Goal: Information Seeking & Learning: Learn about a topic

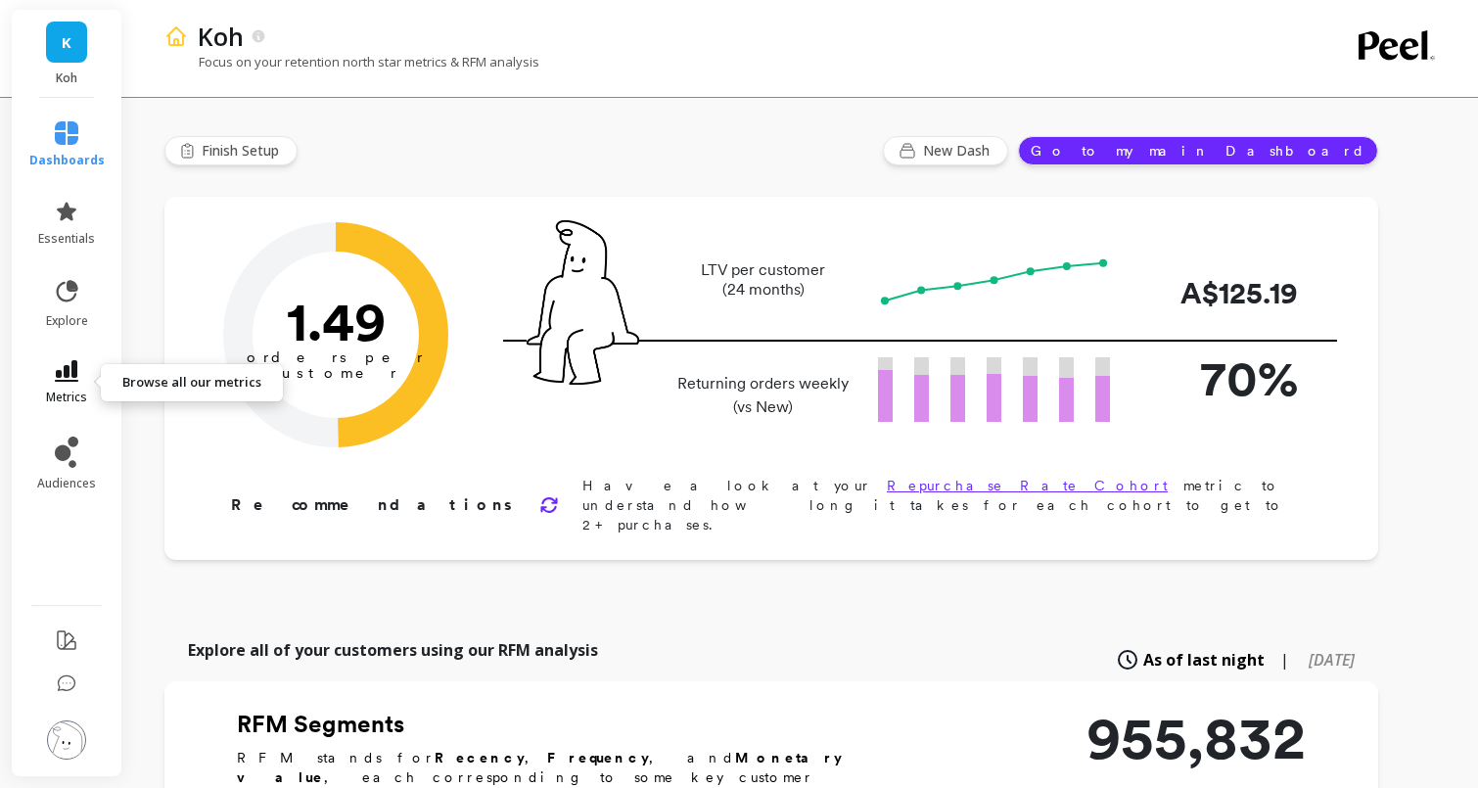
click at [66, 381] on icon at bounding box center [66, 371] width 23 height 22
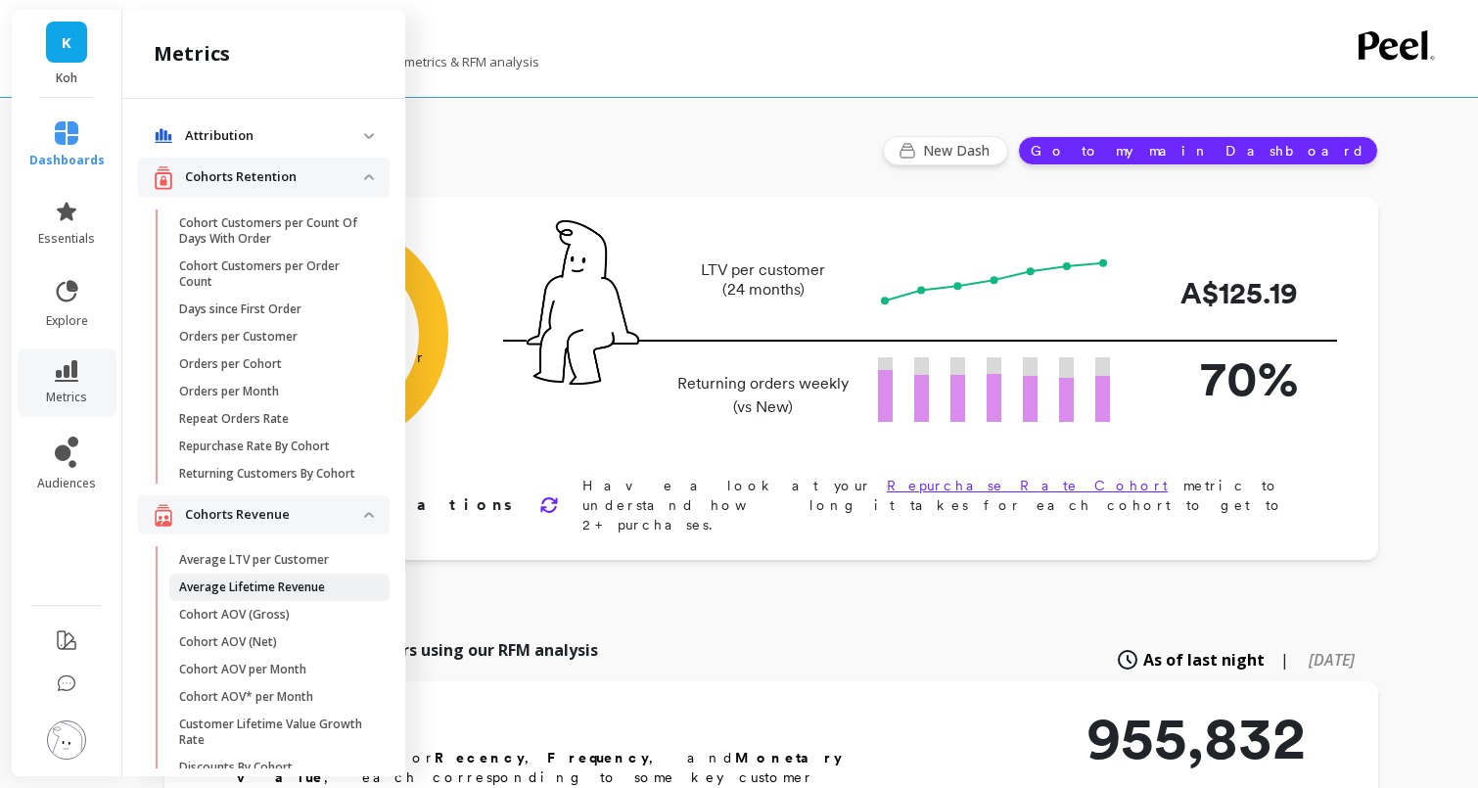
scroll to position [306, 0]
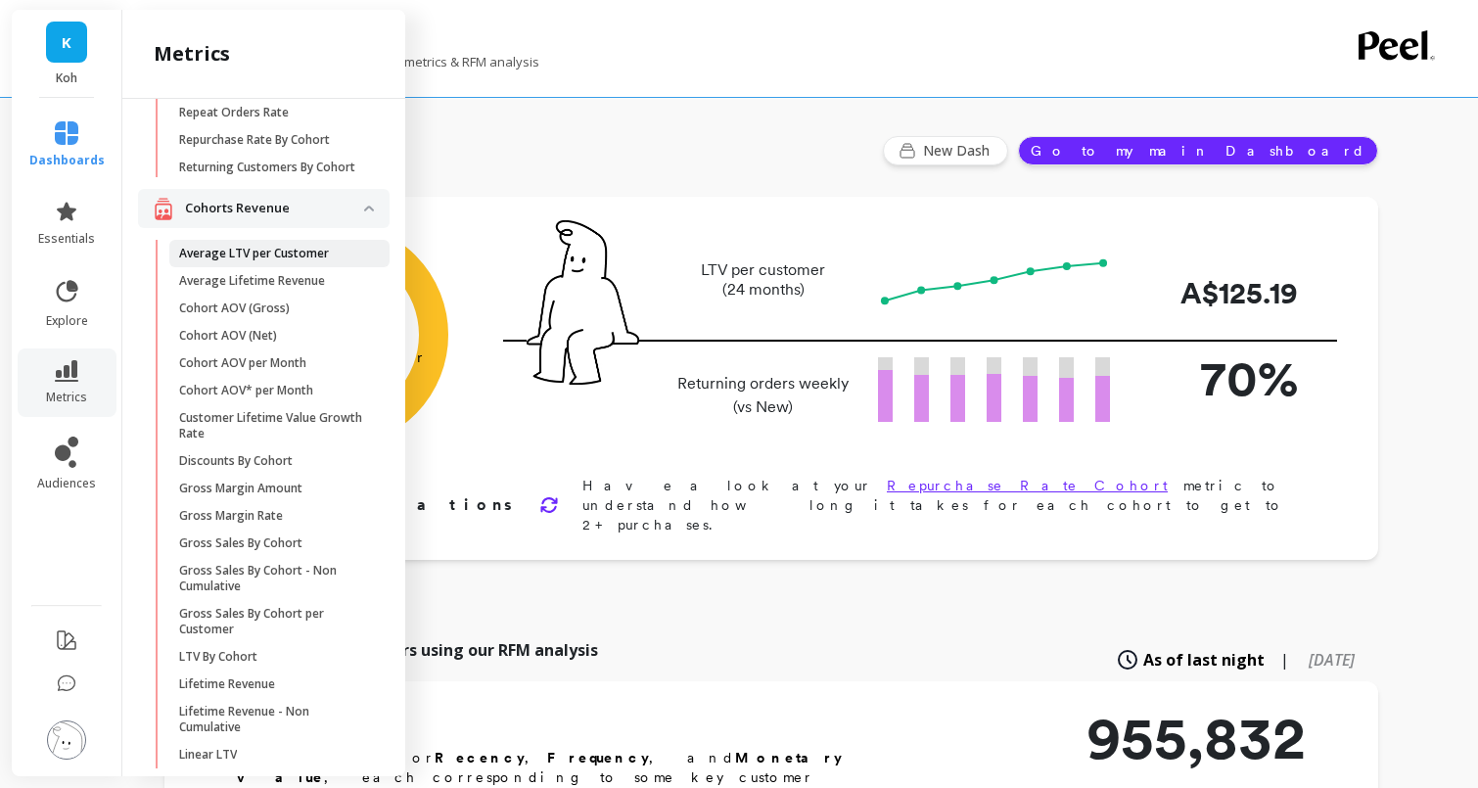
click at [255, 249] on p "Average LTV per Customer" at bounding box center [254, 254] width 150 height 16
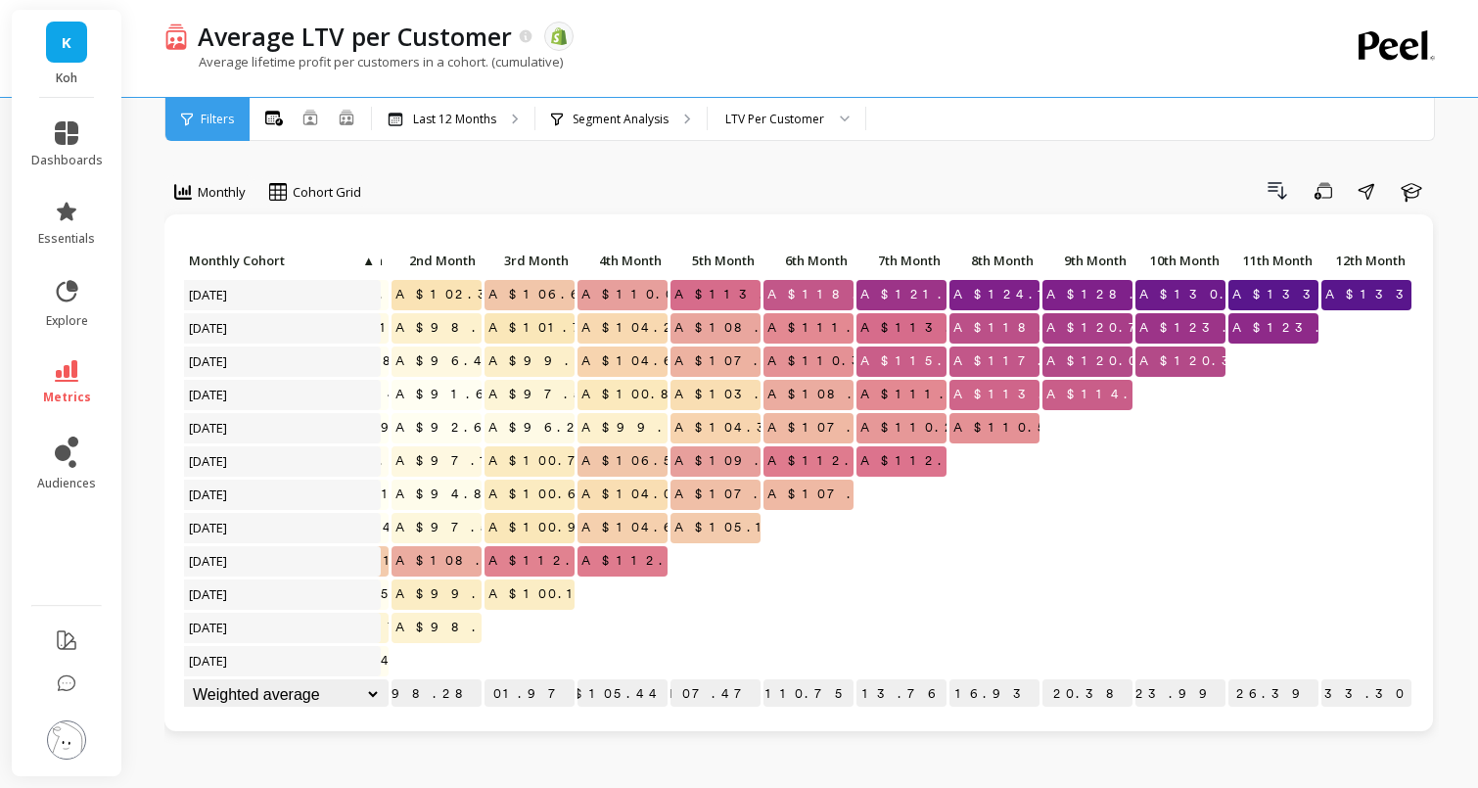
click at [1383, 296] on span "A$133.30" at bounding box center [1392, 294] width 141 height 29
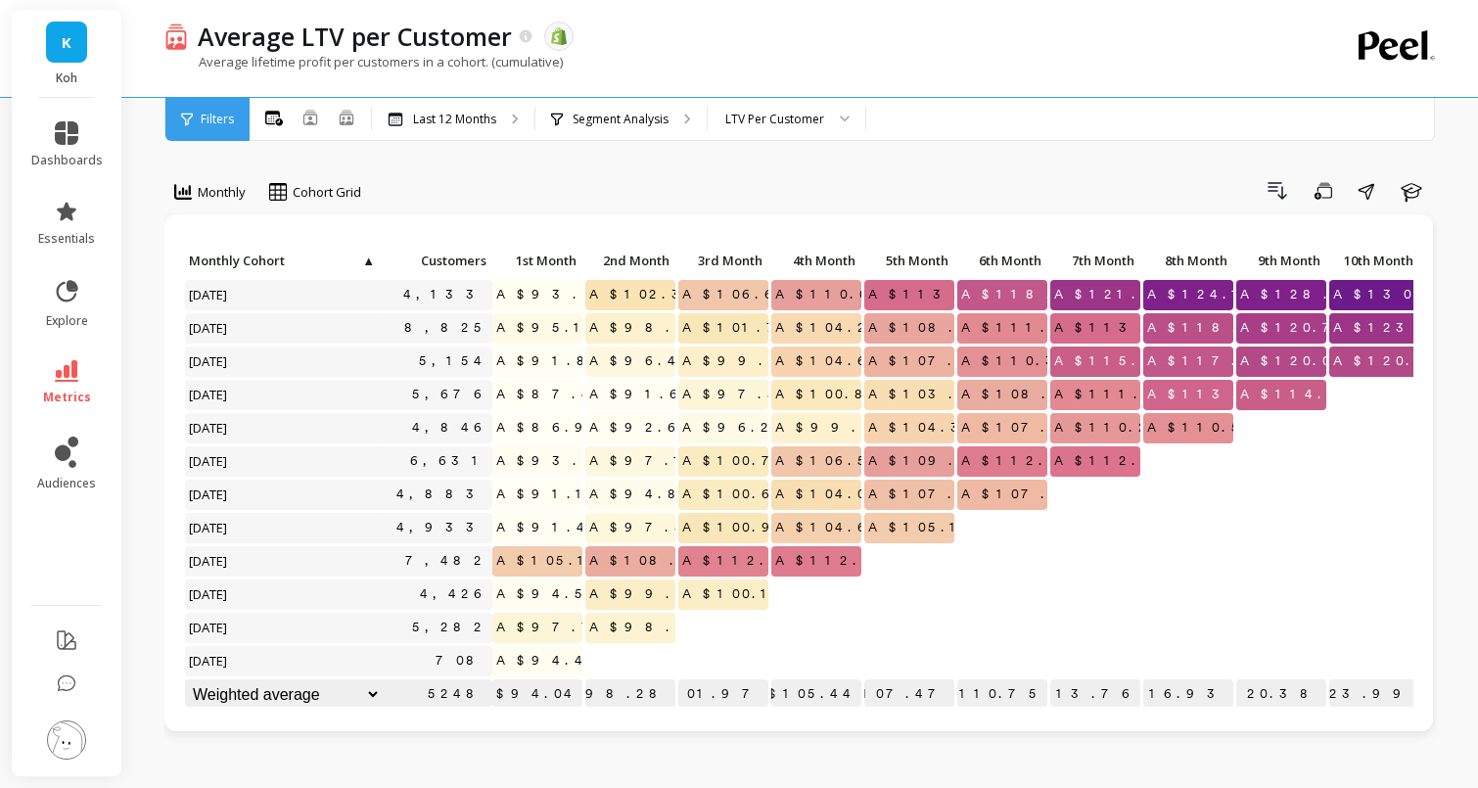
scroll to position [0, 3]
click at [474, 120] on p "Last 12 Months" at bounding box center [454, 120] width 83 height 16
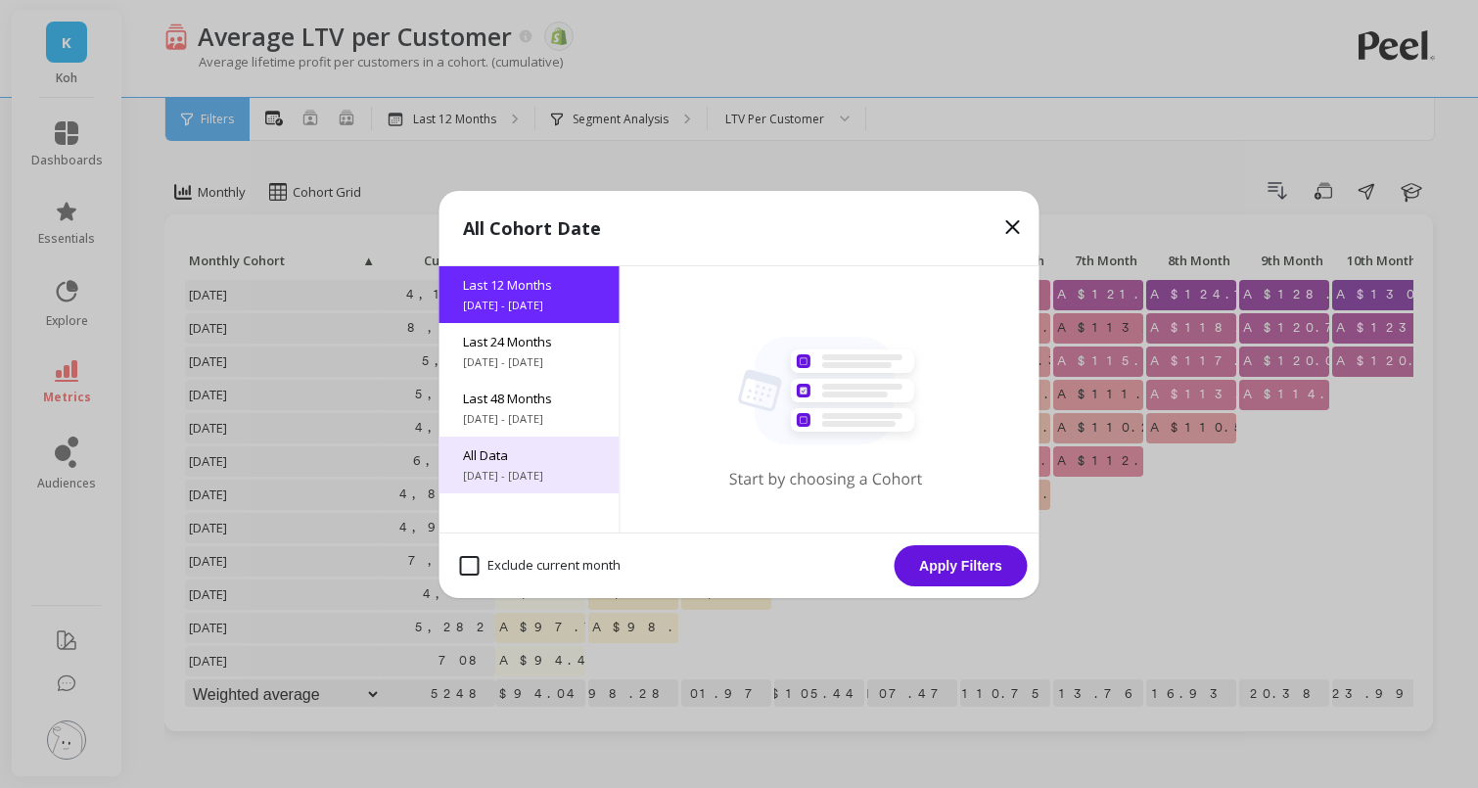
click at [503, 462] on span "All Data" at bounding box center [529, 455] width 133 height 18
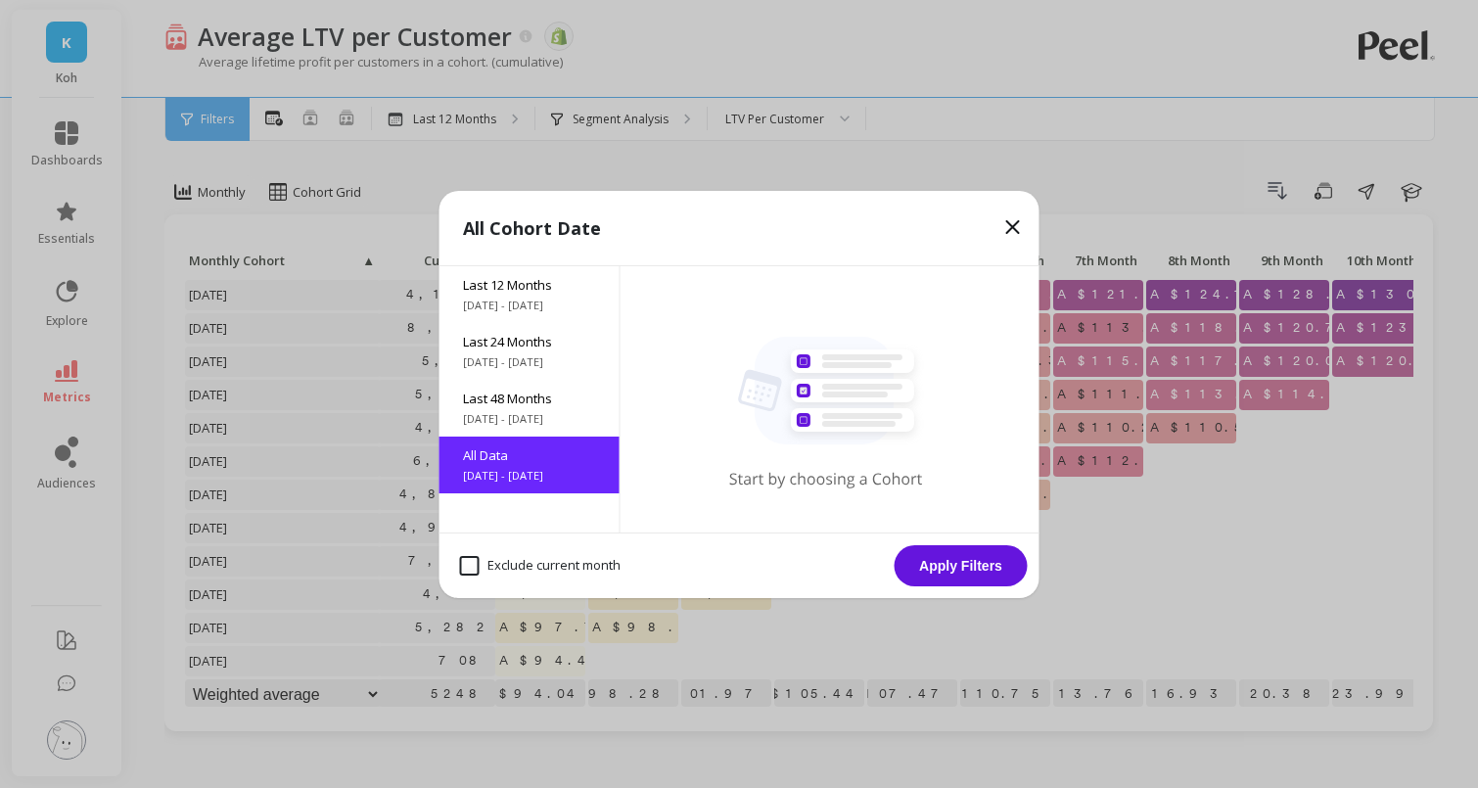
click at [963, 571] on button "Apply Filters" at bounding box center [961, 565] width 133 height 41
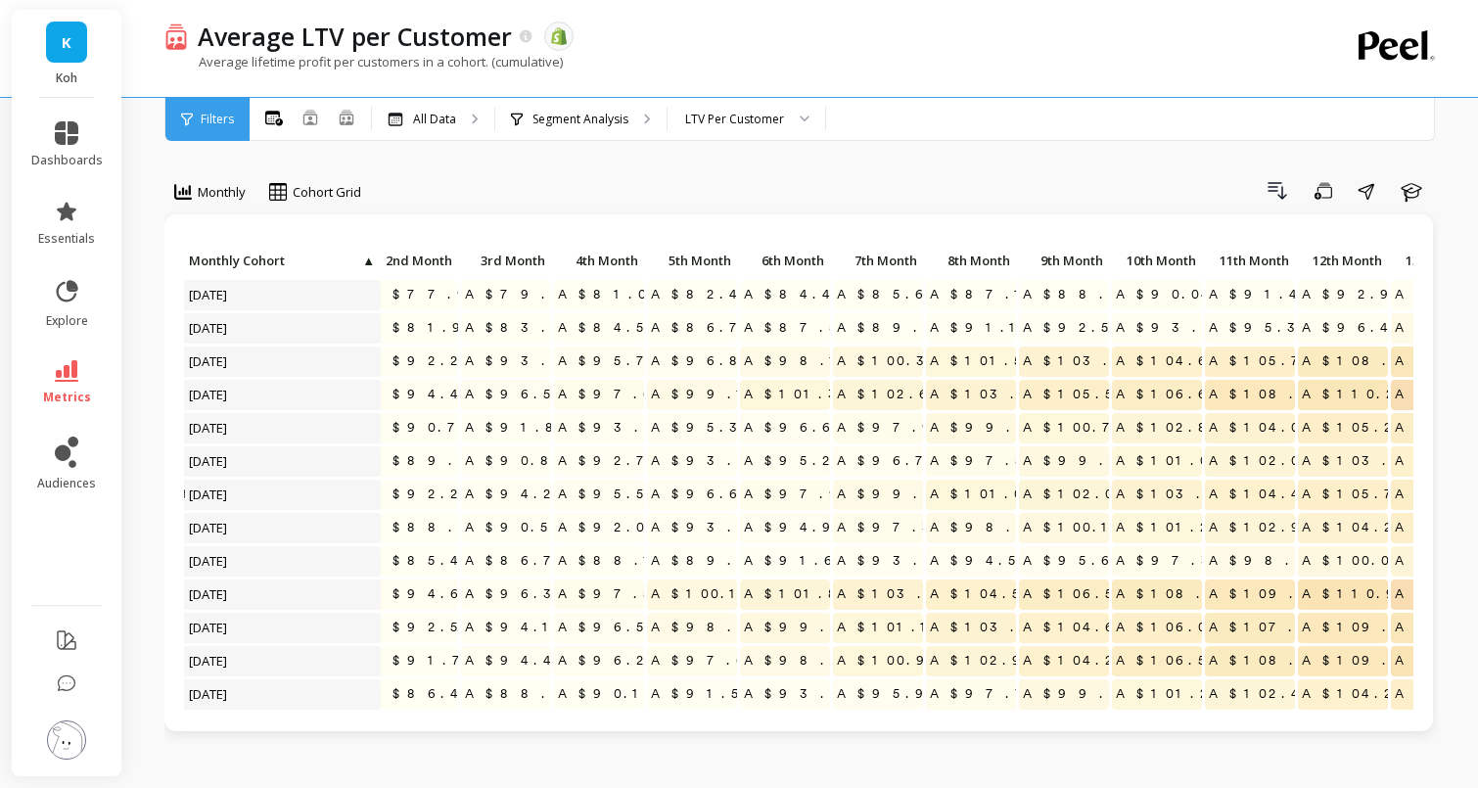
scroll to position [0, 223]
click at [70, 390] on span "metrics" at bounding box center [67, 398] width 48 height 16
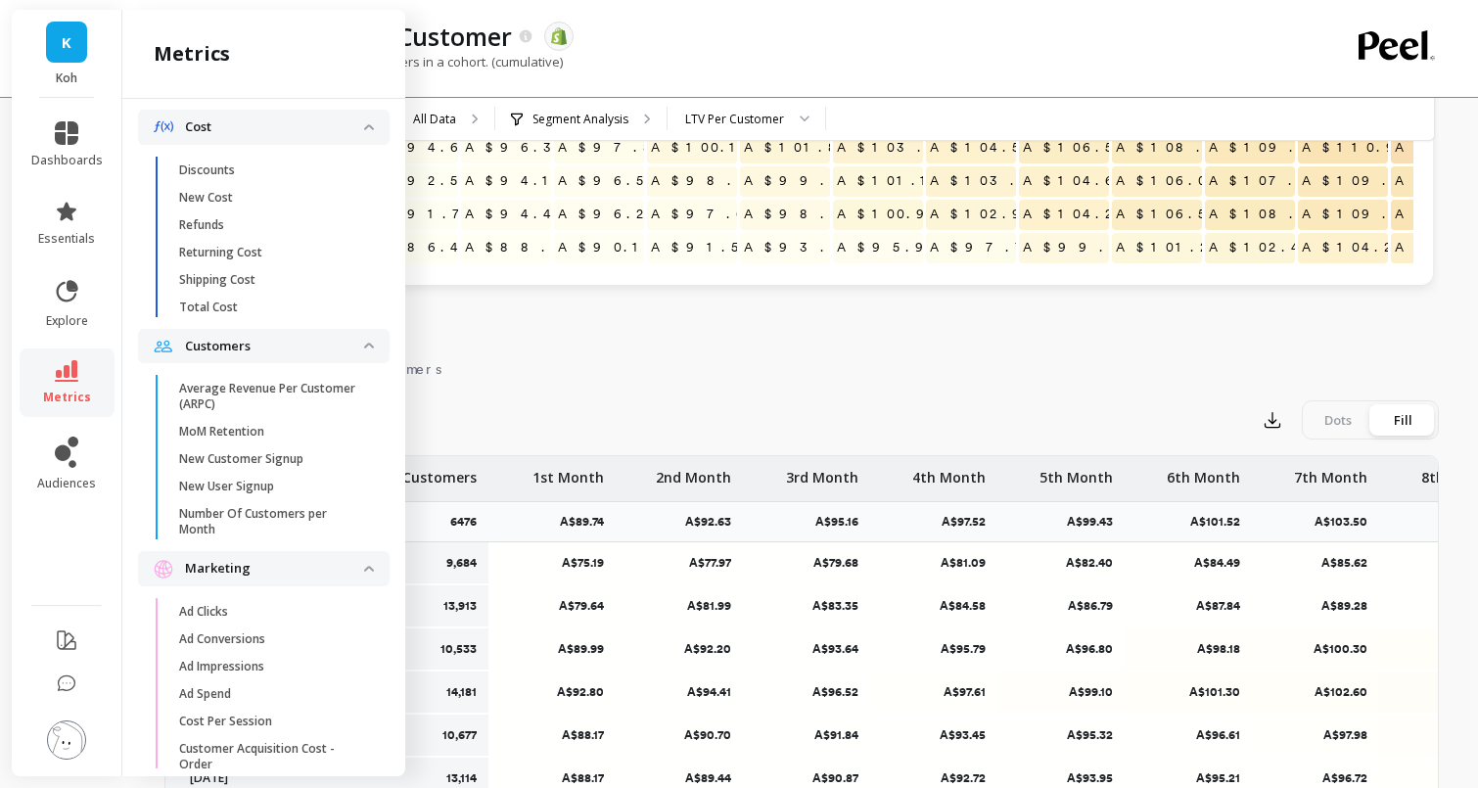
scroll to position [1085, 0]
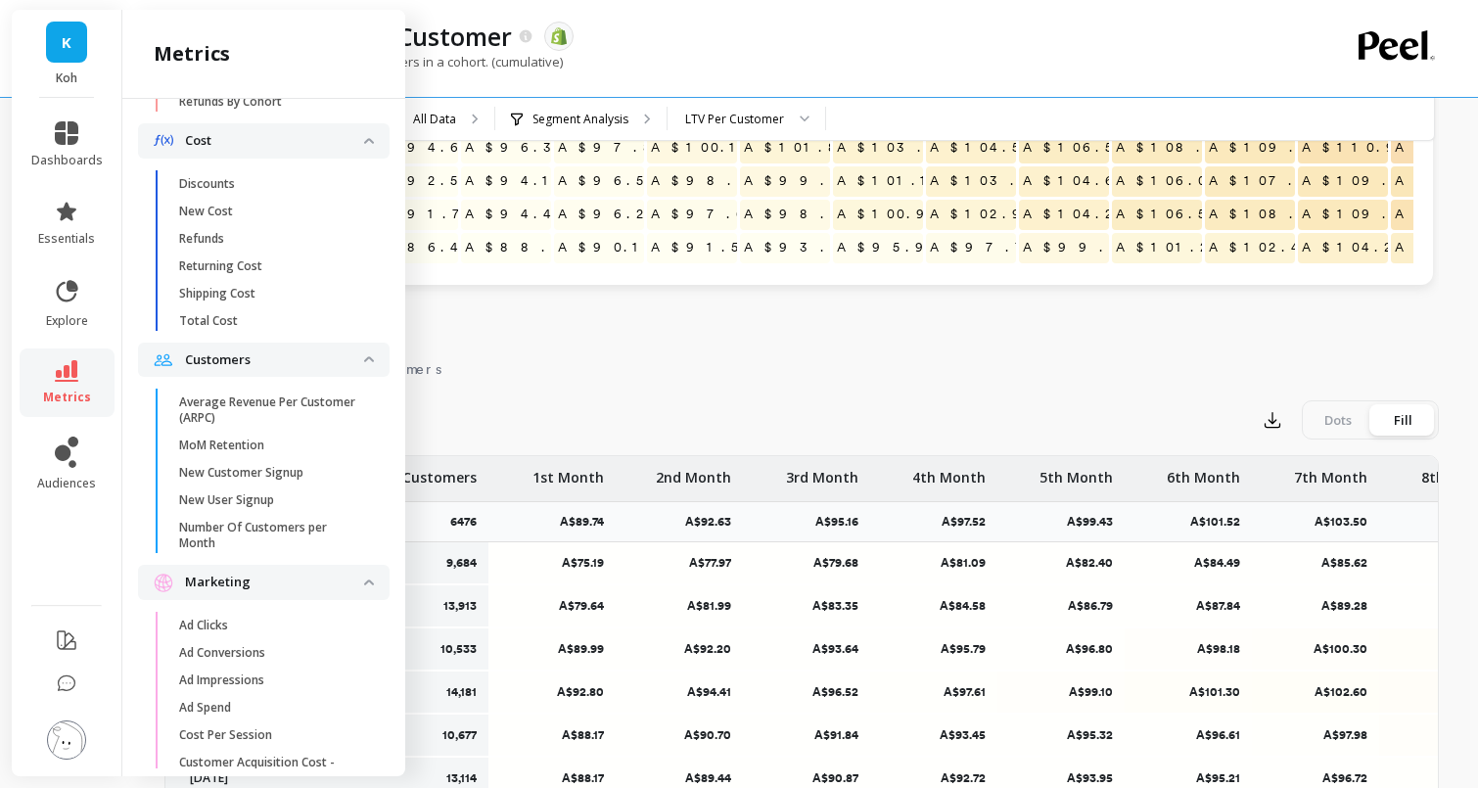
click at [649, 349] on nav "Chart Data Customers" at bounding box center [801, 366] width 1275 height 45
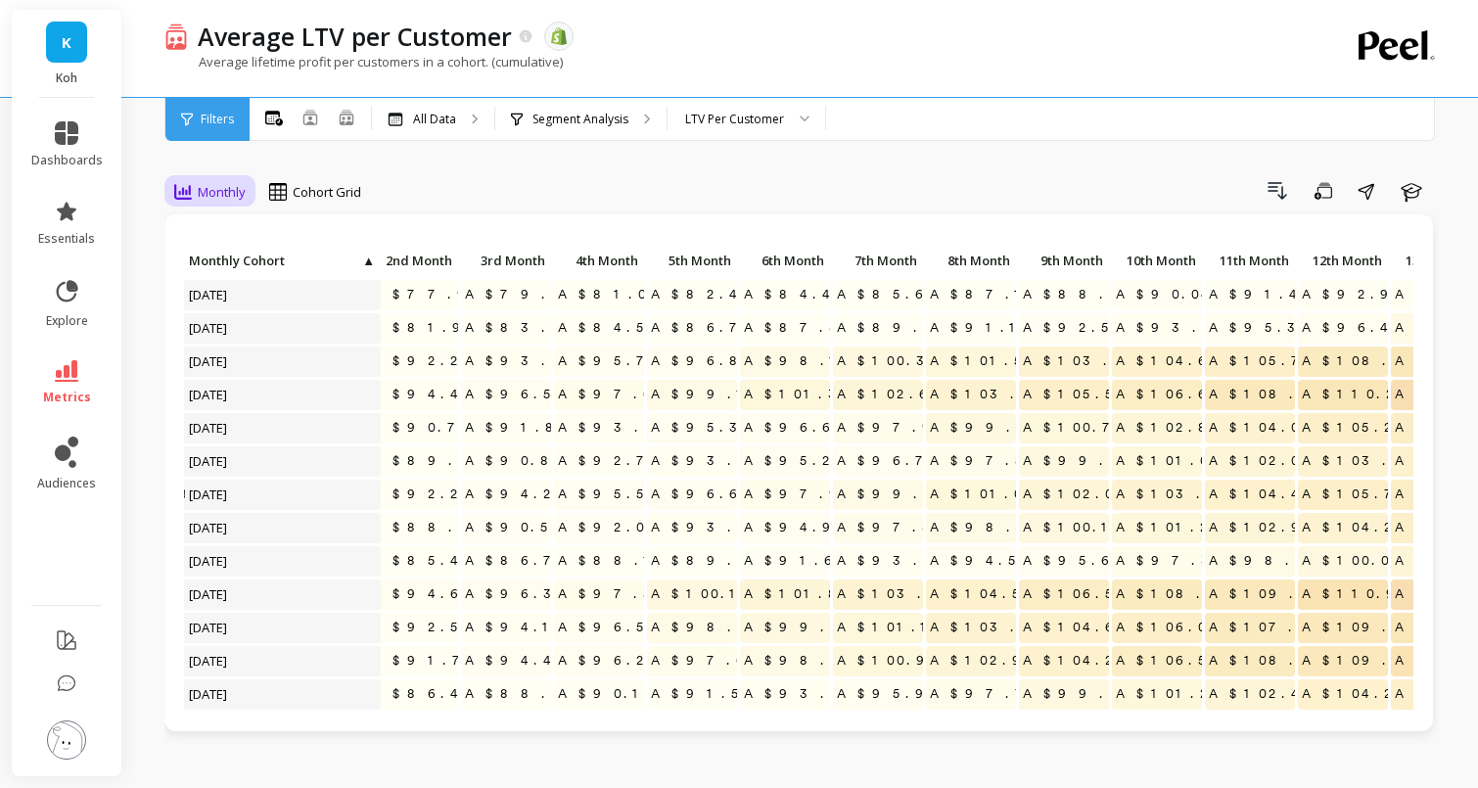
scroll to position [0, 0]
click at [327, 194] on span "Cohort Grid" at bounding box center [327, 192] width 69 height 19
click at [458, 175] on div "Drill Down Save Share Learn" at bounding box center [907, 190] width 1064 height 31
click at [184, 188] on icon at bounding box center [183, 192] width 18 height 18
click at [221, 312] on div "Yearly" at bounding box center [237, 311] width 112 height 19
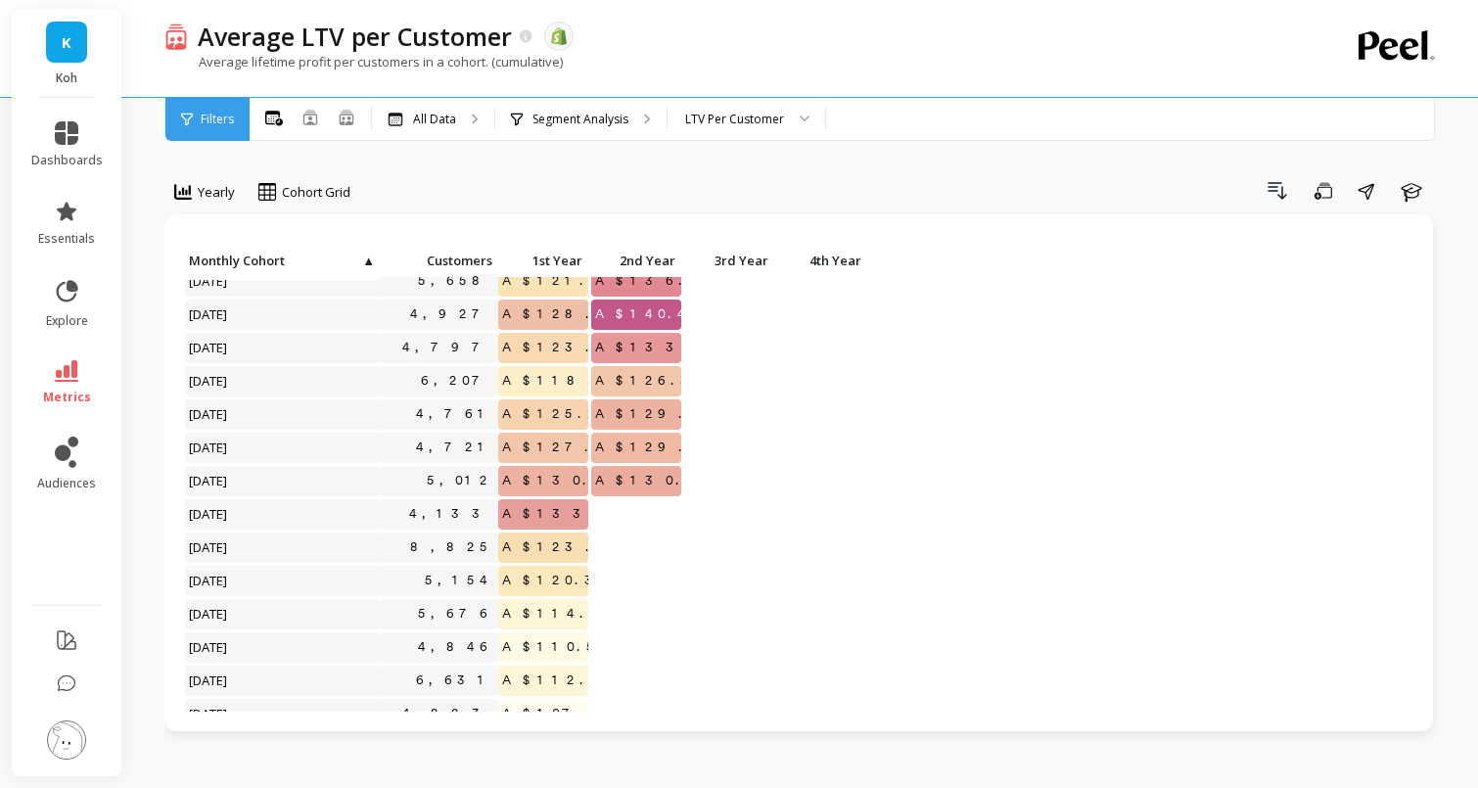
scroll to position [966, 0]
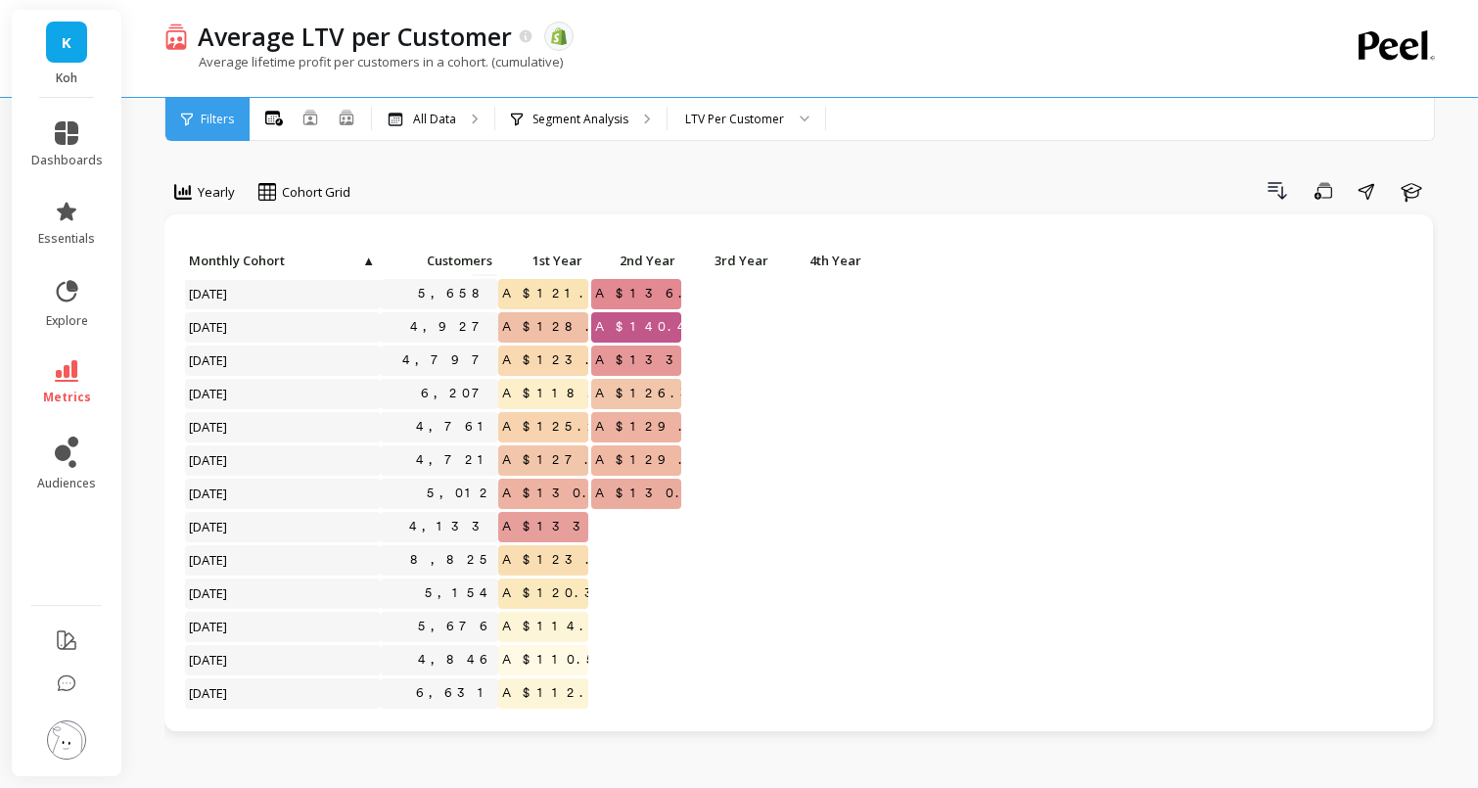
click at [650, 495] on span "A$130.44" at bounding box center [653, 493] width 125 height 29
click at [649, 492] on span "A$130.44" at bounding box center [653, 493] width 125 height 29
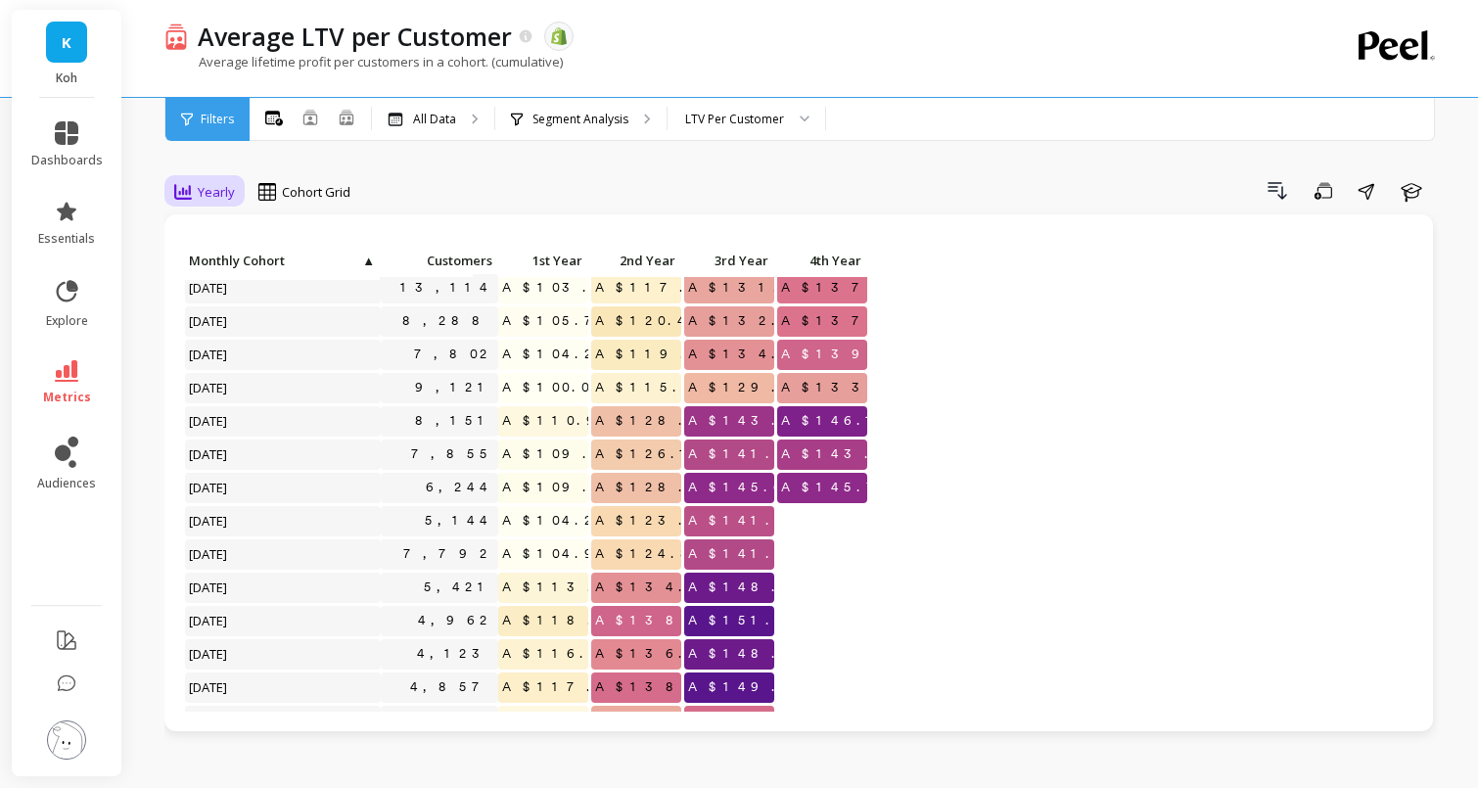
scroll to position [162, 0]
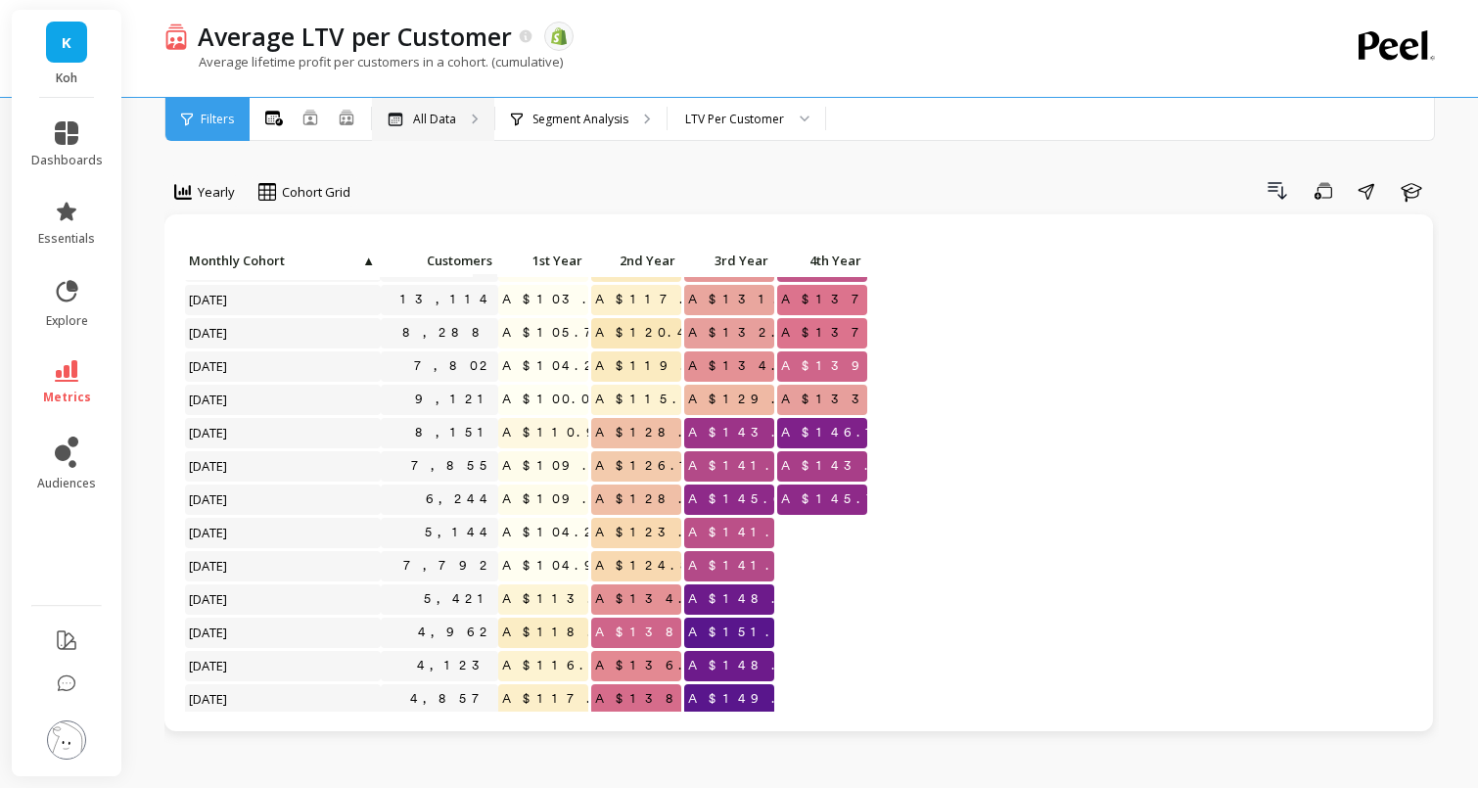
click at [454, 122] on p "All Data" at bounding box center [434, 120] width 43 height 16
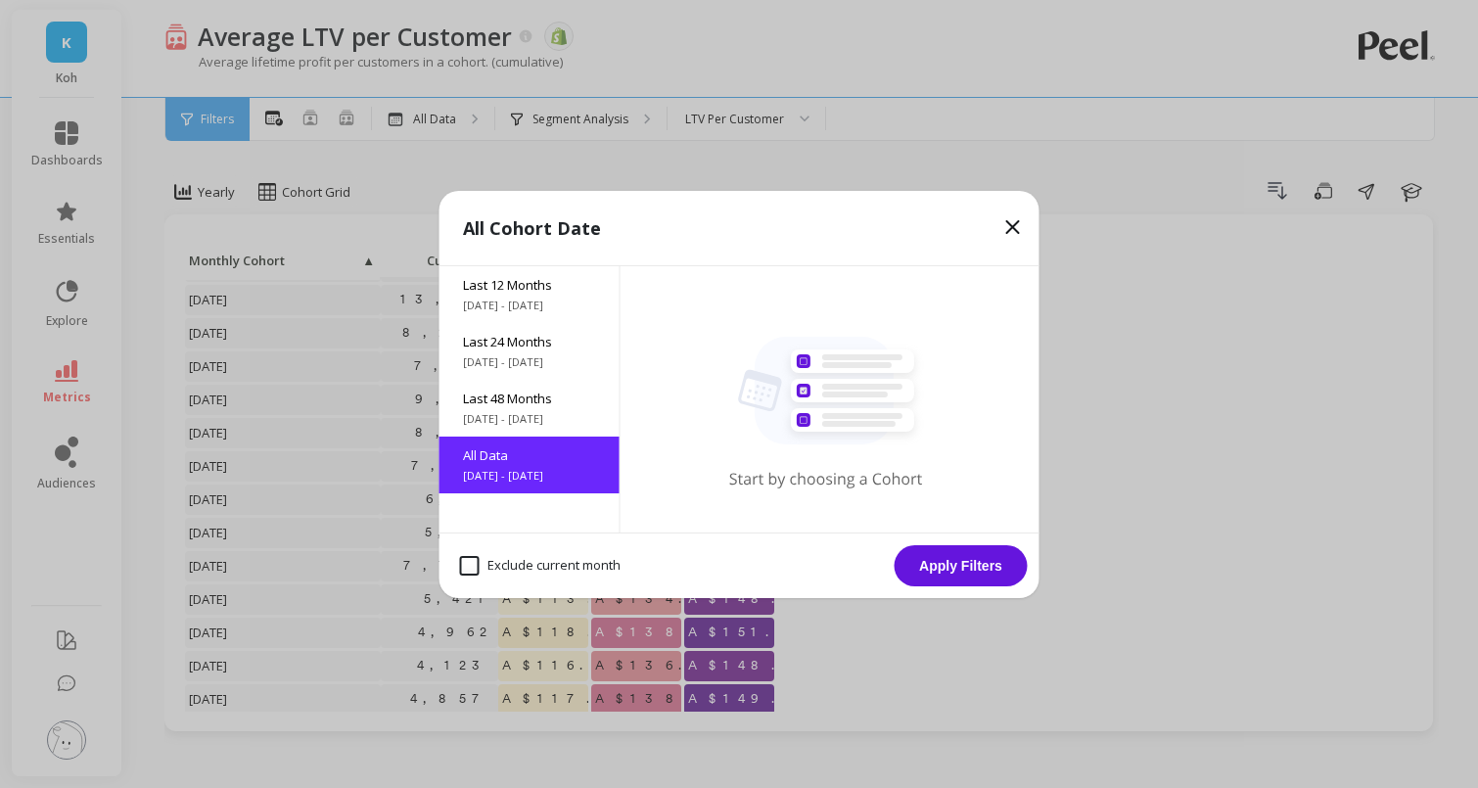
click at [1014, 226] on icon at bounding box center [1013, 227] width 12 height 12
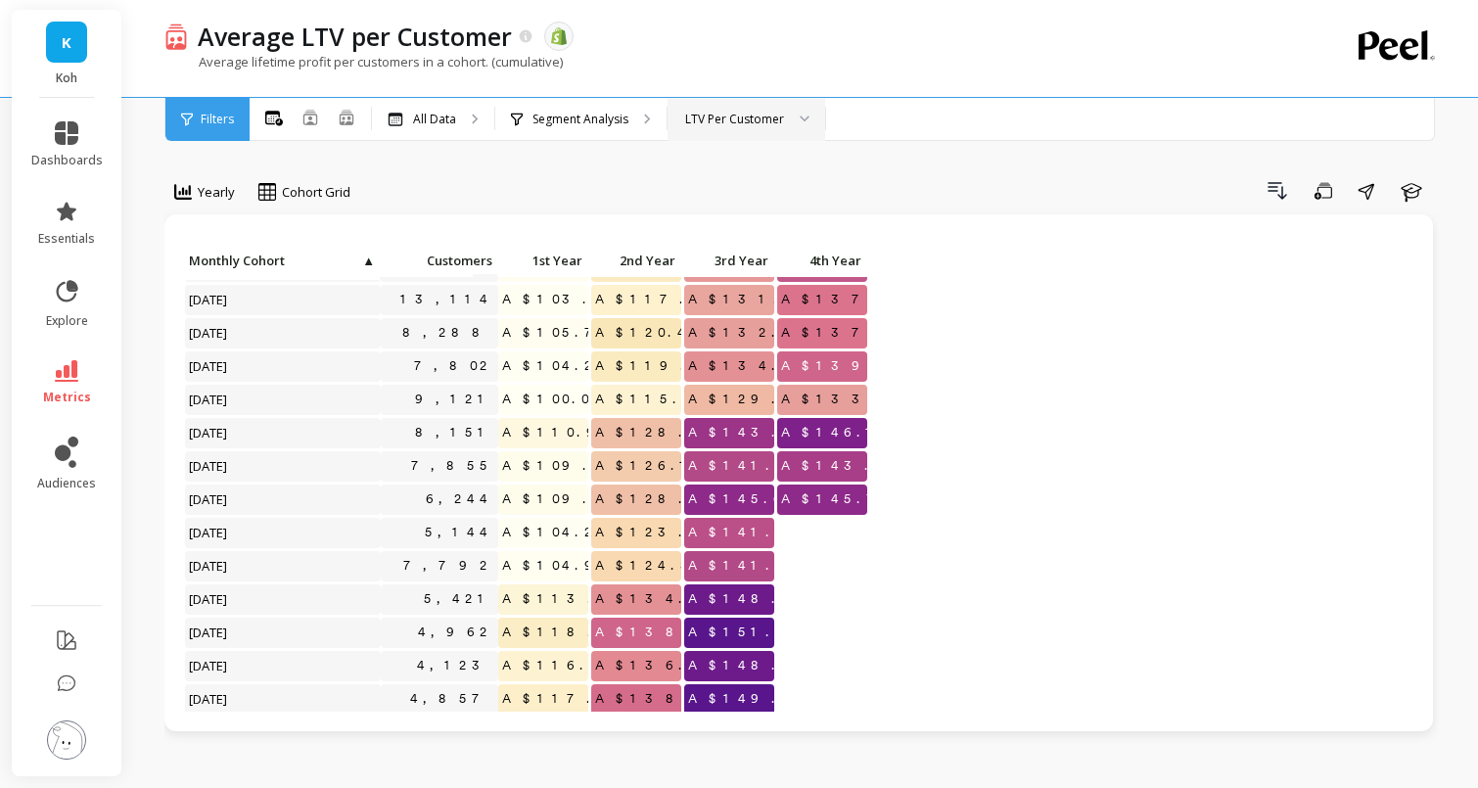
click at [799, 98] on div at bounding box center [797, 119] width 23 height 43
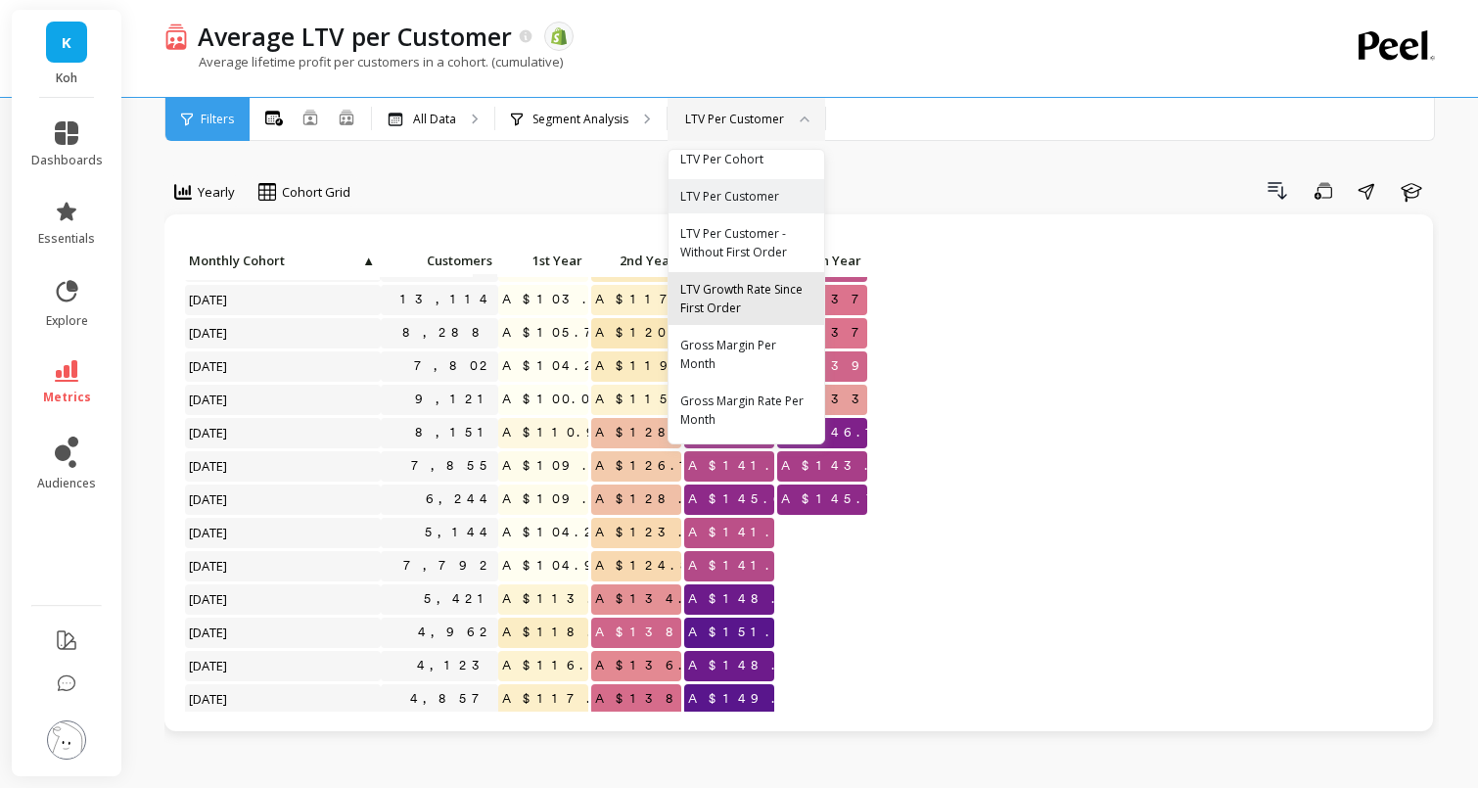
scroll to position [15, 0]
click at [735, 250] on div "LTV Per Customer - Without First Order" at bounding box center [746, 242] width 132 height 37
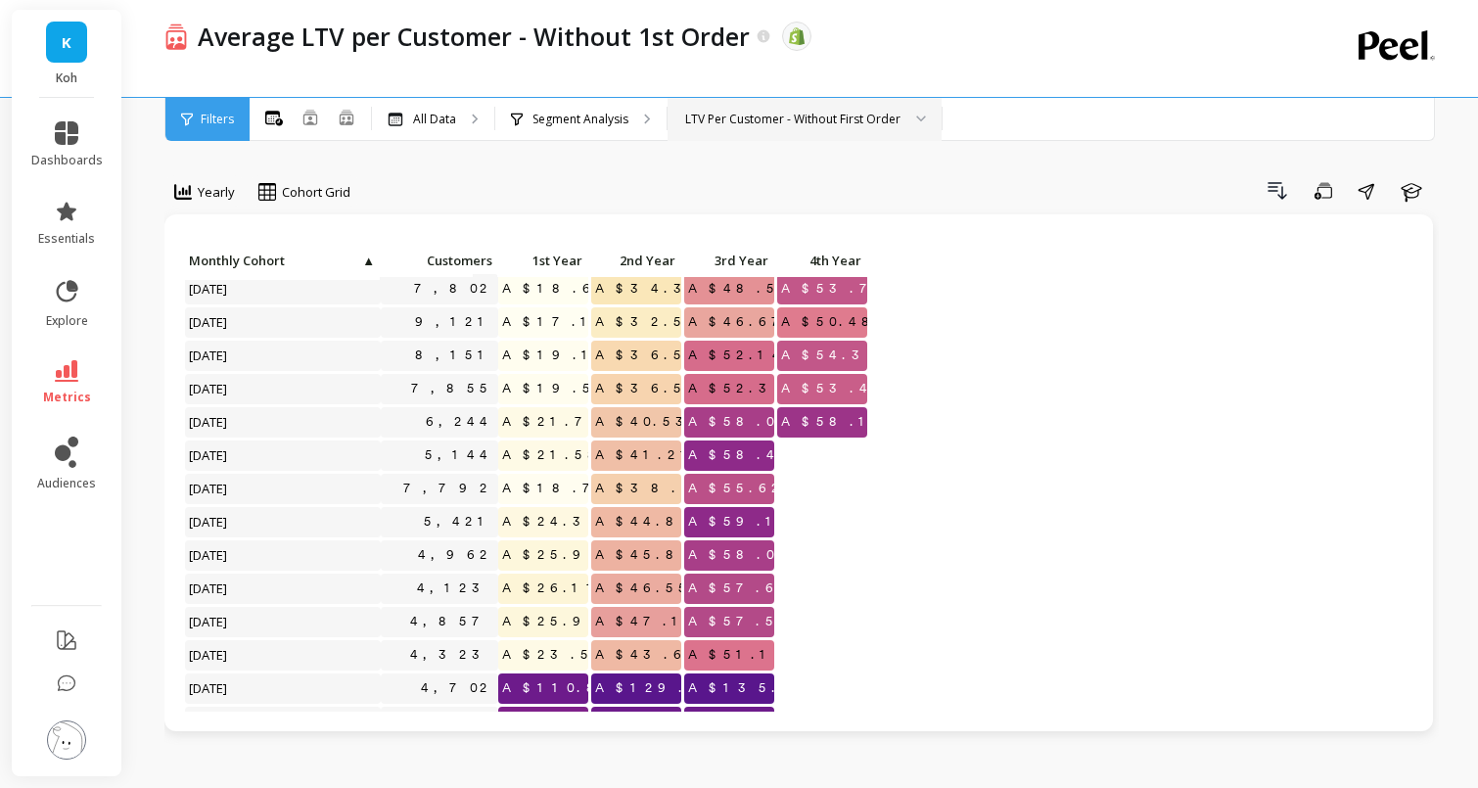
scroll to position [244, 0]
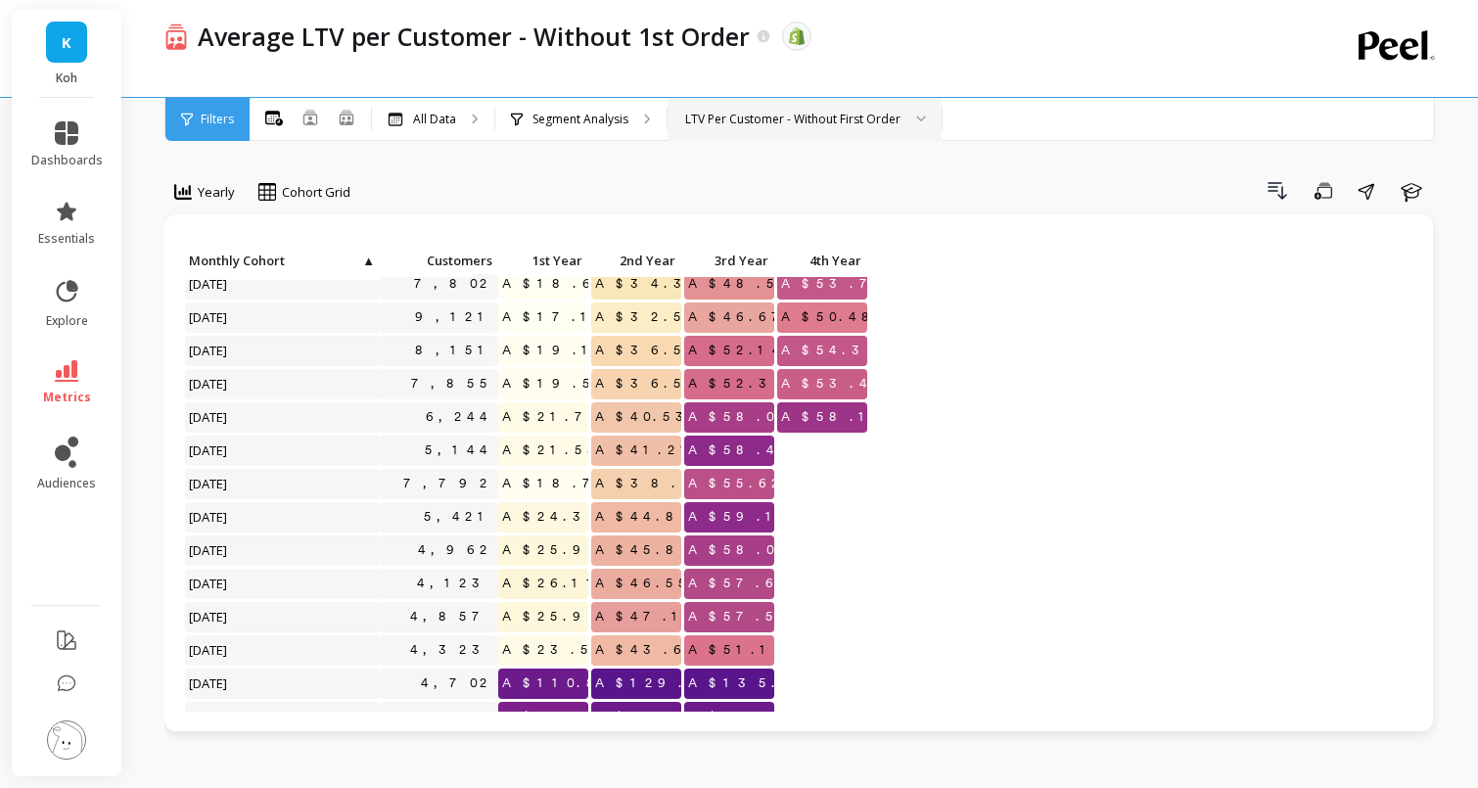
click at [264, 252] on p "Monthly Cohort ▲" at bounding box center [283, 260] width 196 height 27
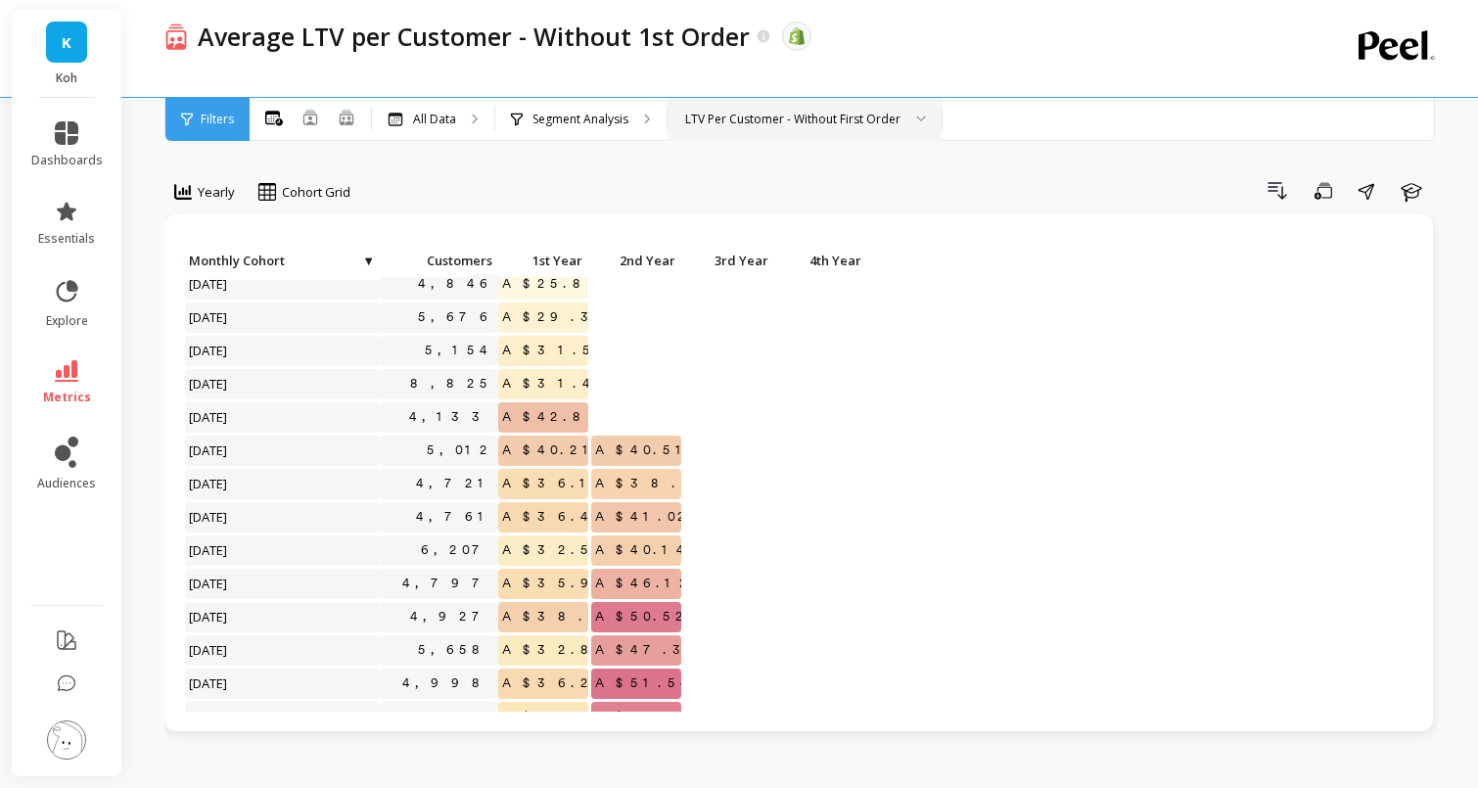
click at [274, 265] on span "Monthly Cohort" at bounding box center [274, 261] width 171 height 16
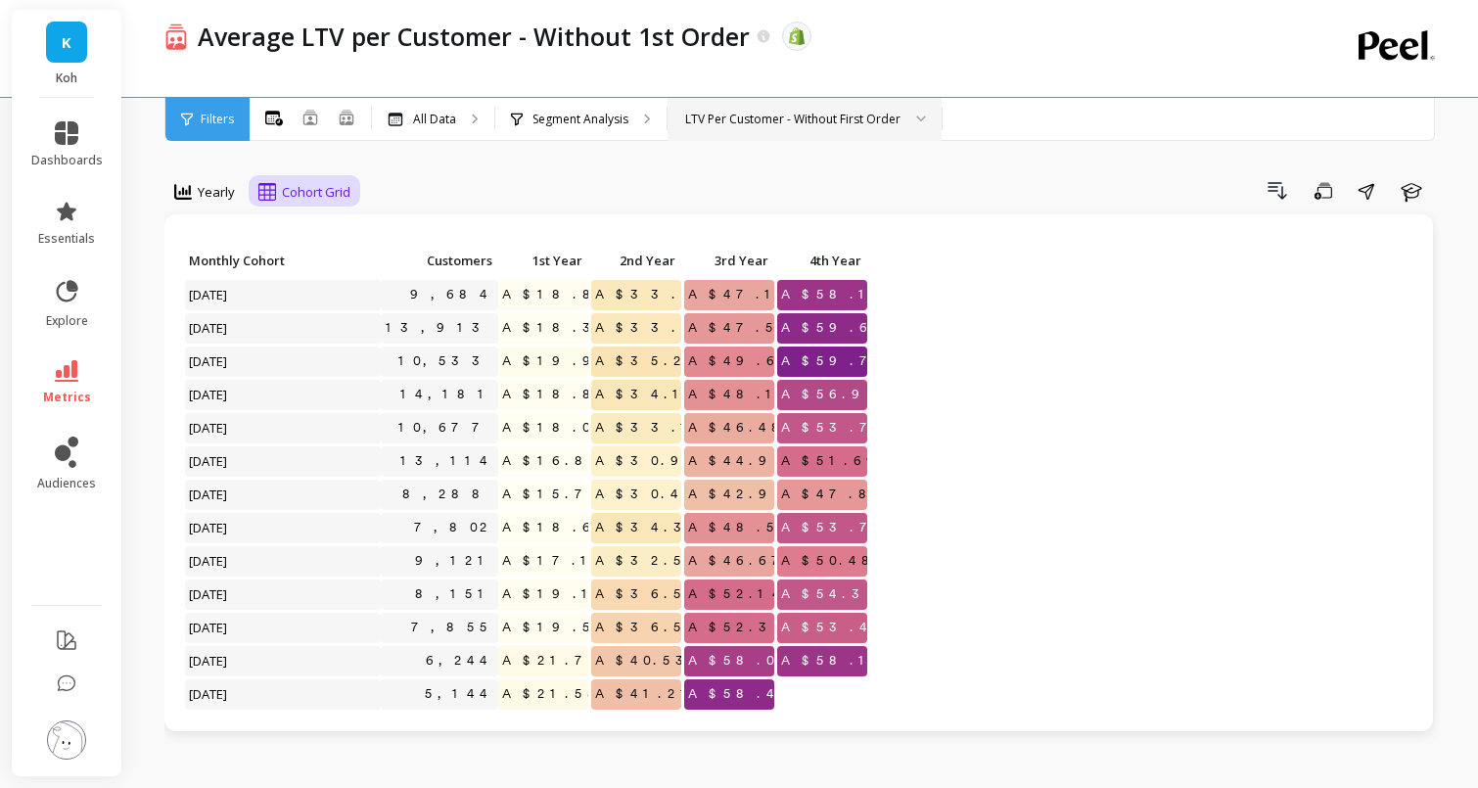
scroll to position [0, 0]
click at [296, 196] on span "Cohort Grid" at bounding box center [316, 192] width 69 height 19
